Goal: Task Accomplishment & Management: Use online tool/utility

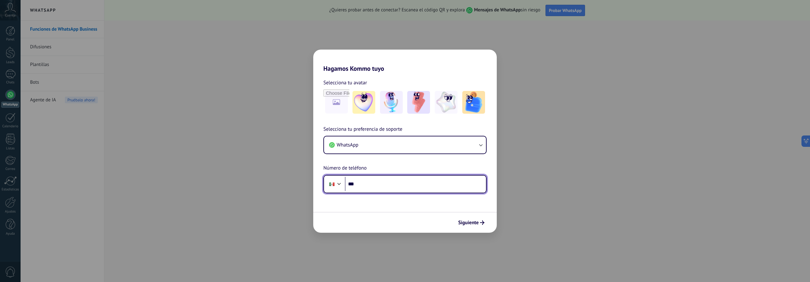
click at [369, 181] on input "***" at bounding box center [415, 184] width 141 height 15
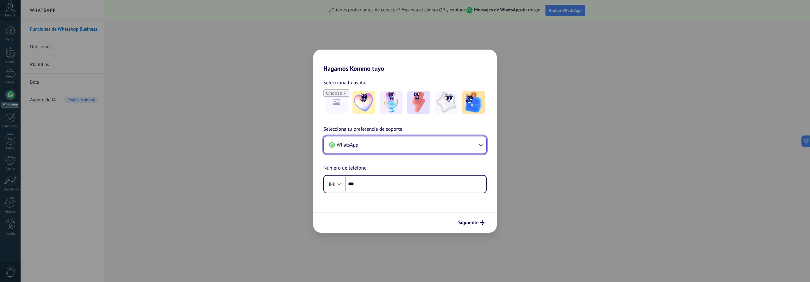
click at [387, 146] on button "WhatsApp" at bounding box center [405, 145] width 162 height 17
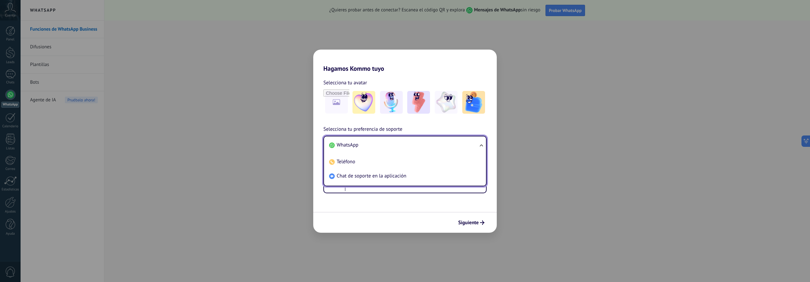
click at [387, 146] on li "WhatsApp" at bounding box center [403, 145] width 154 height 14
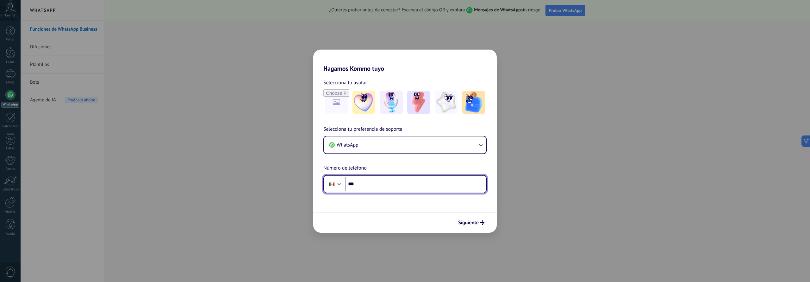
click at [378, 186] on input "***" at bounding box center [415, 184] width 141 height 15
type input "**********"
click at [475, 221] on span "Siguiente" at bounding box center [468, 223] width 21 height 4
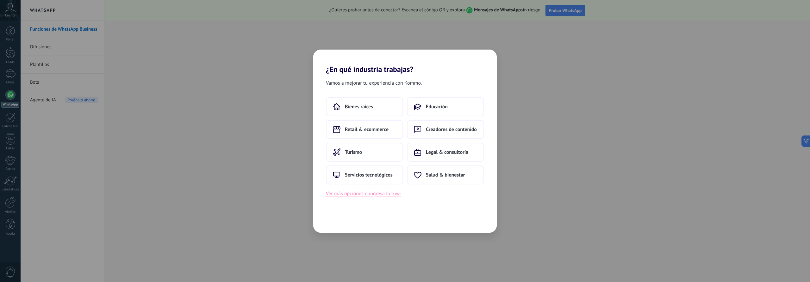
click at [395, 196] on button "Ver más opciones o ingresa la tuya" at bounding box center [363, 194] width 75 height 8
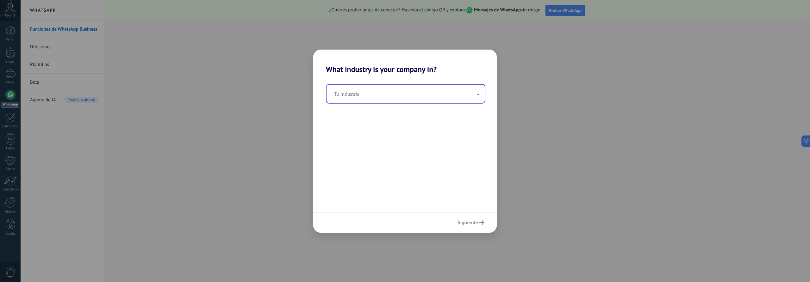
click at [378, 99] on input "text" at bounding box center [405, 94] width 158 height 18
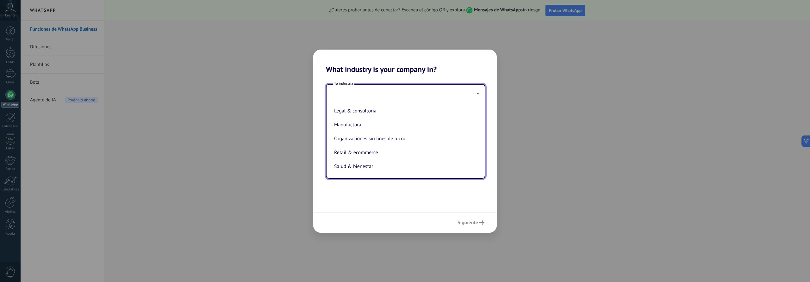
scroll to position [73, 0]
click at [376, 166] on li "Retail & ecommerce" at bounding box center [403, 164] width 145 height 14
type input "**********"
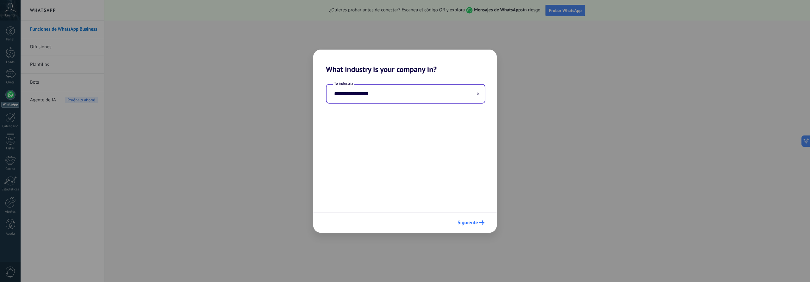
click at [481, 222] on icon "submit" at bounding box center [481, 222] width 5 height 5
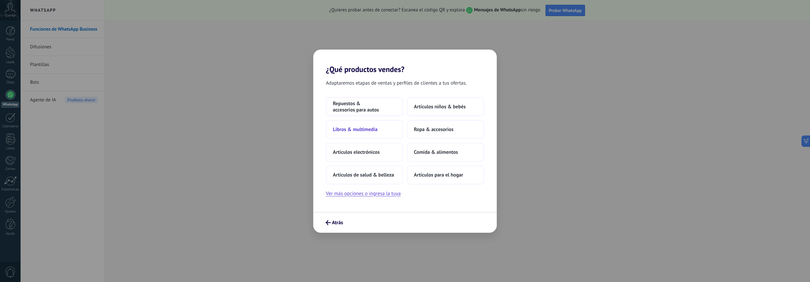
click at [372, 133] on span "Libros & multimedia" at bounding box center [355, 130] width 45 height 6
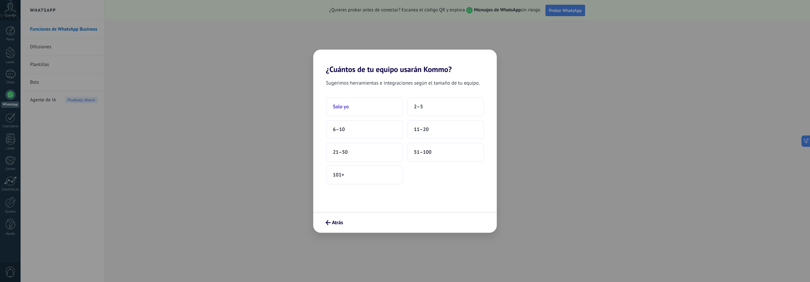
click at [379, 111] on button "Solo yo" at bounding box center [364, 106] width 77 height 19
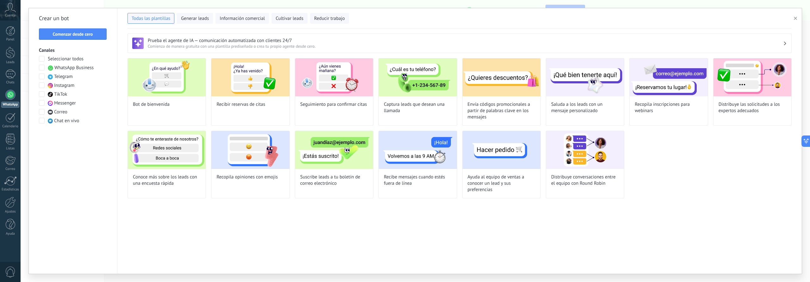
click at [10, 98] on div at bounding box center [10, 95] width 10 height 10
click at [211, 42] on h3 "Prueba el agente de IA — comunicación automatizada con clientes 24/7" at bounding box center [465, 41] width 635 height 6
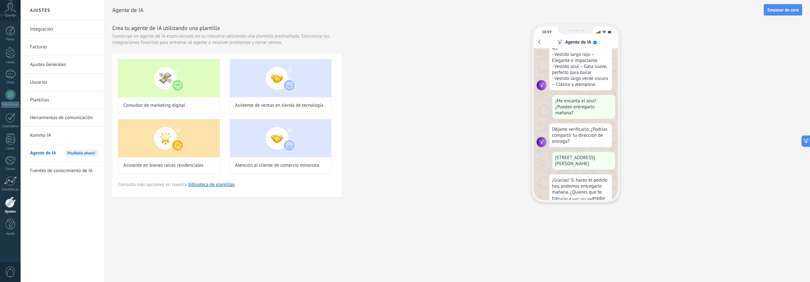
scroll to position [145, 0]
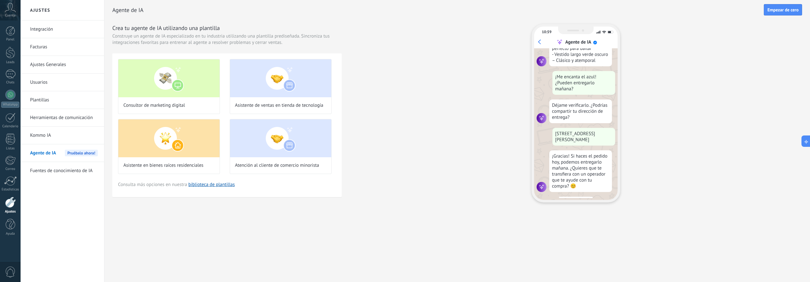
click at [50, 134] on link "Kommo IA" at bounding box center [64, 136] width 68 height 18
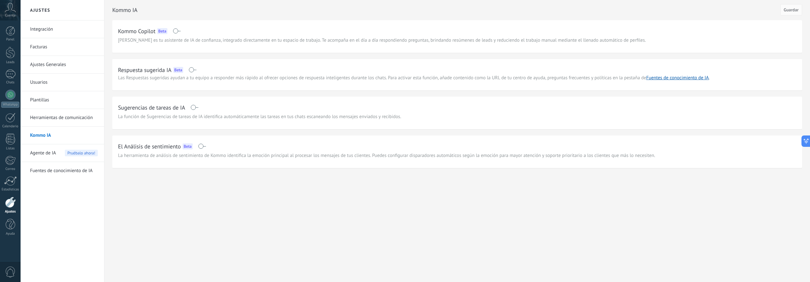
click at [12, 9] on icon at bounding box center [10, 7] width 11 height 9
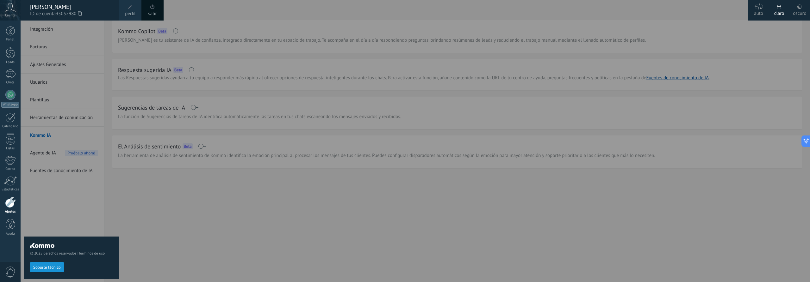
click at [325, 231] on div at bounding box center [426, 141] width 810 height 282
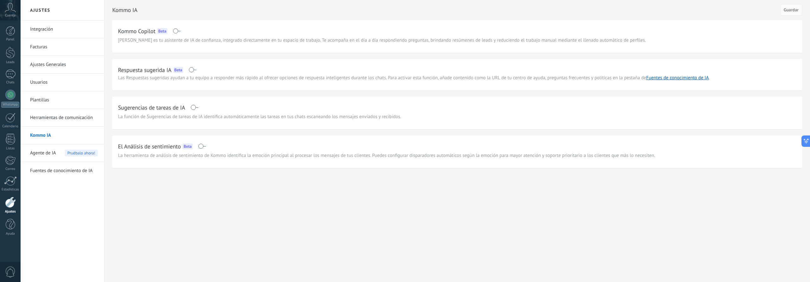
click at [8, 12] on icon at bounding box center [10, 7] width 11 height 9
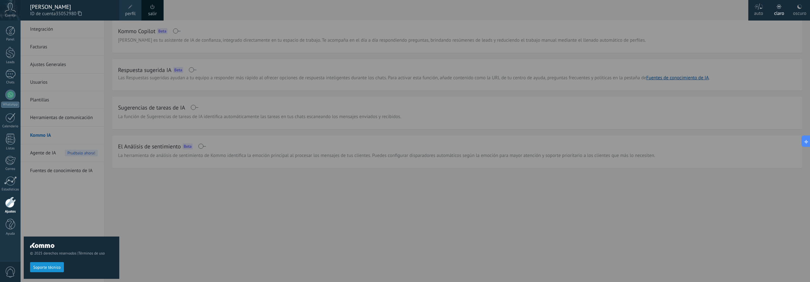
click at [177, 207] on div at bounding box center [426, 141] width 810 height 282
